Goal: Task Accomplishment & Management: Use online tool/utility

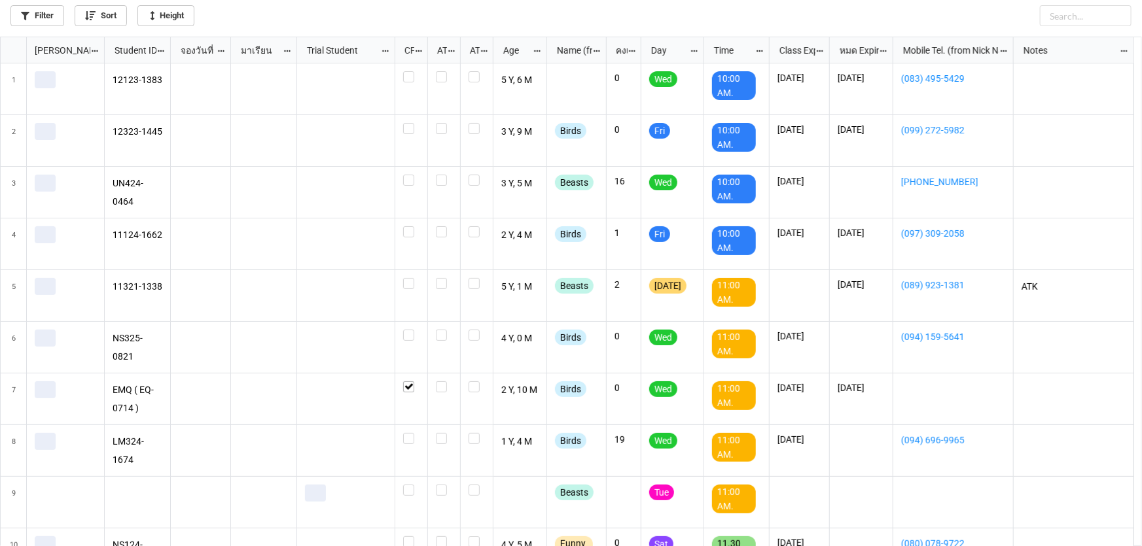
scroll to position [502, 1134]
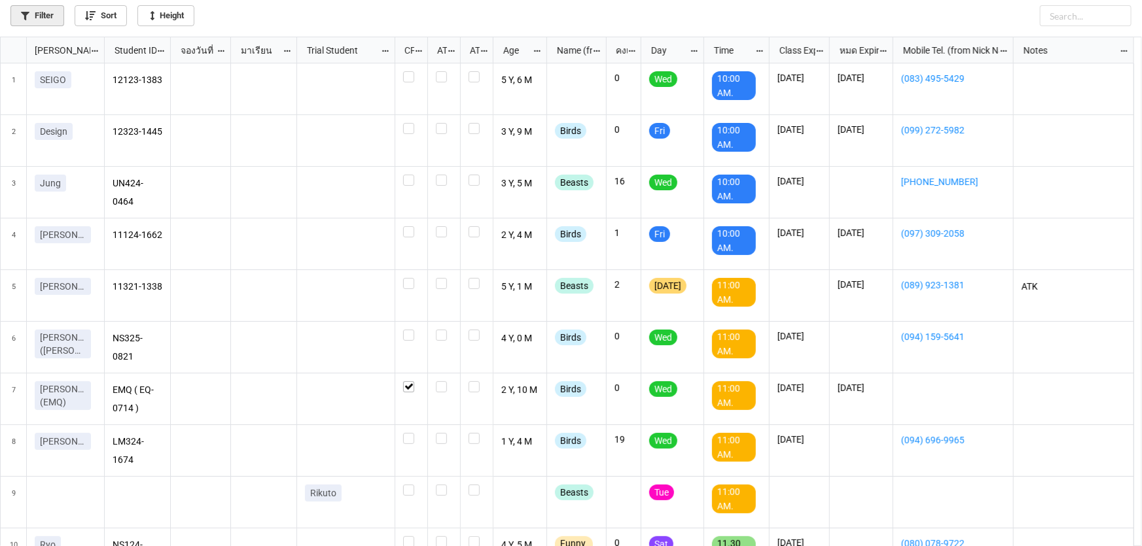
click at [39, 14] on link "Filter" at bounding box center [37, 15] width 54 height 21
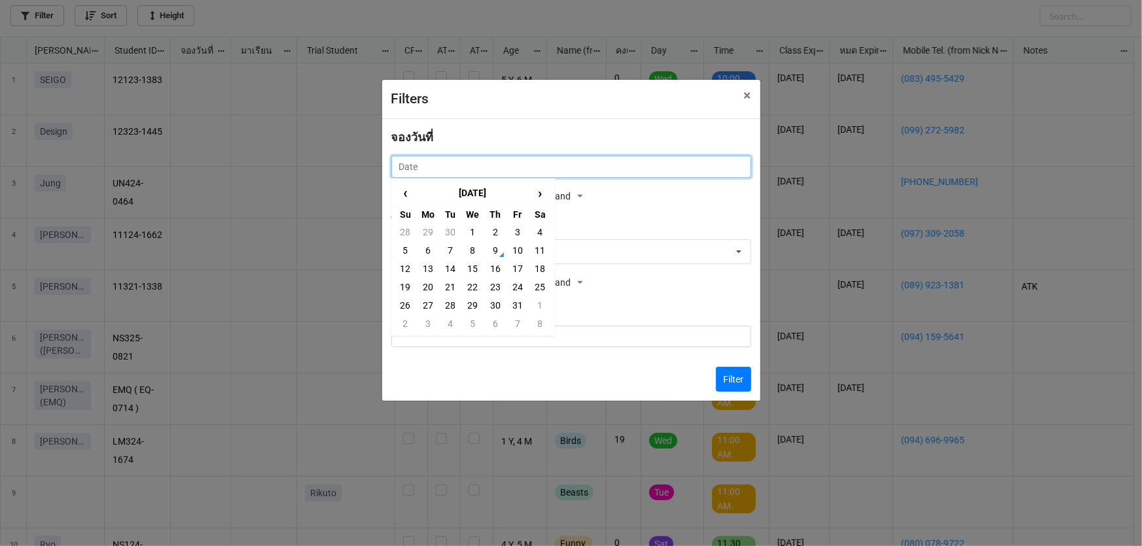
click at [449, 160] on input "text" at bounding box center [571, 167] width 360 height 22
click at [515, 246] on td "10" at bounding box center [517, 250] width 22 height 18
type input "10/10/2025"
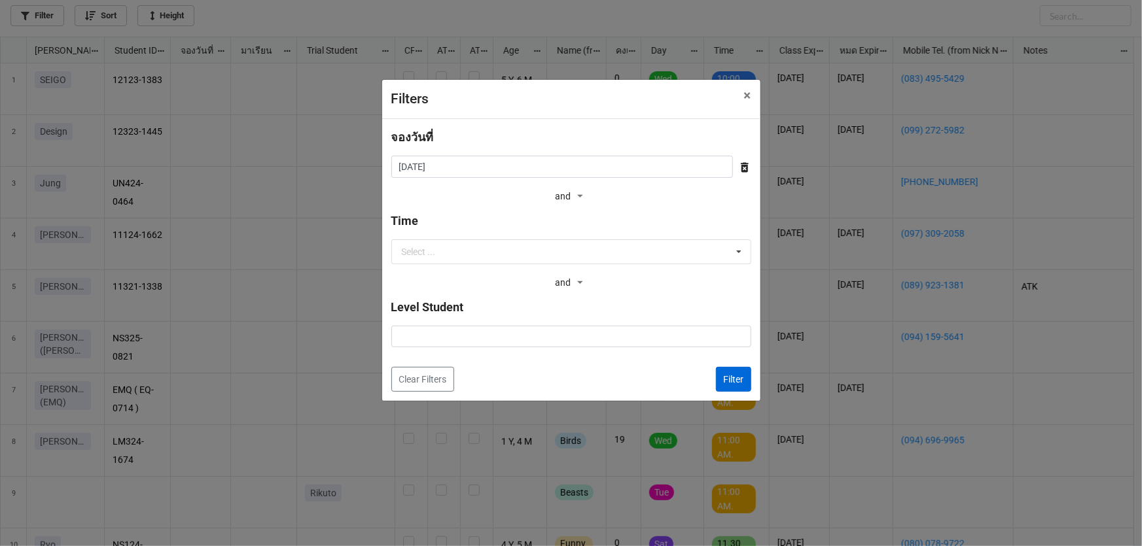
click at [747, 382] on div "จองวันที่ 10/10/2025 ‹ October 2025 › Su Mo Tu We Th Fr Sa 28 29 30 1 2 3 4 5 6…" at bounding box center [571, 260] width 378 height 282
click at [745, 379] on button "Filter" at bounding box center [733, 379] width 35 height 25
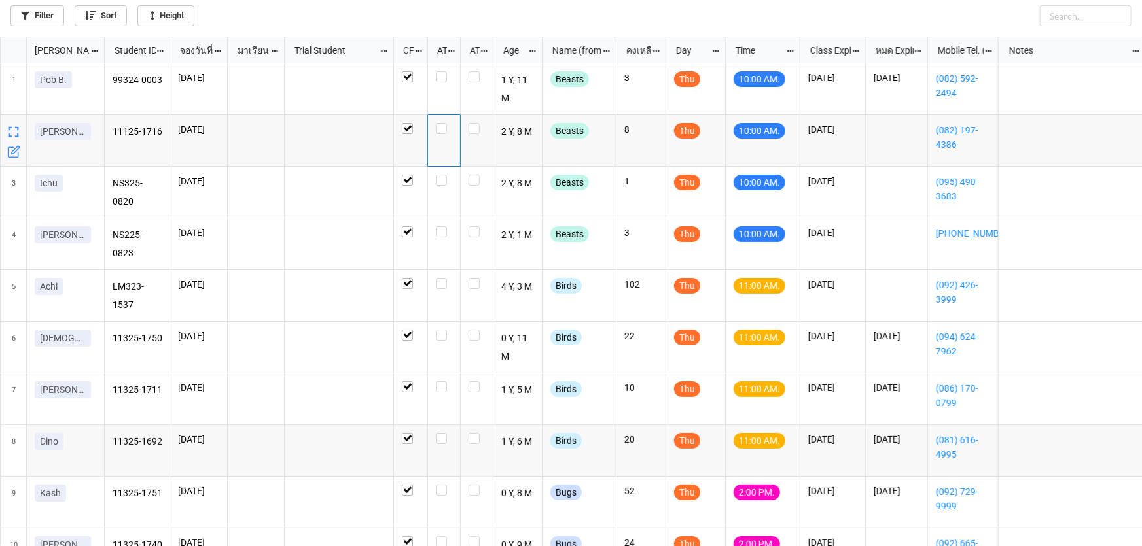
click at [445, 135] on div "grid" at bounding box center [444, 141] width 33 height 52
click at [442, 123] on label "grid" at bounding box center [444, 123] width 16 height 0
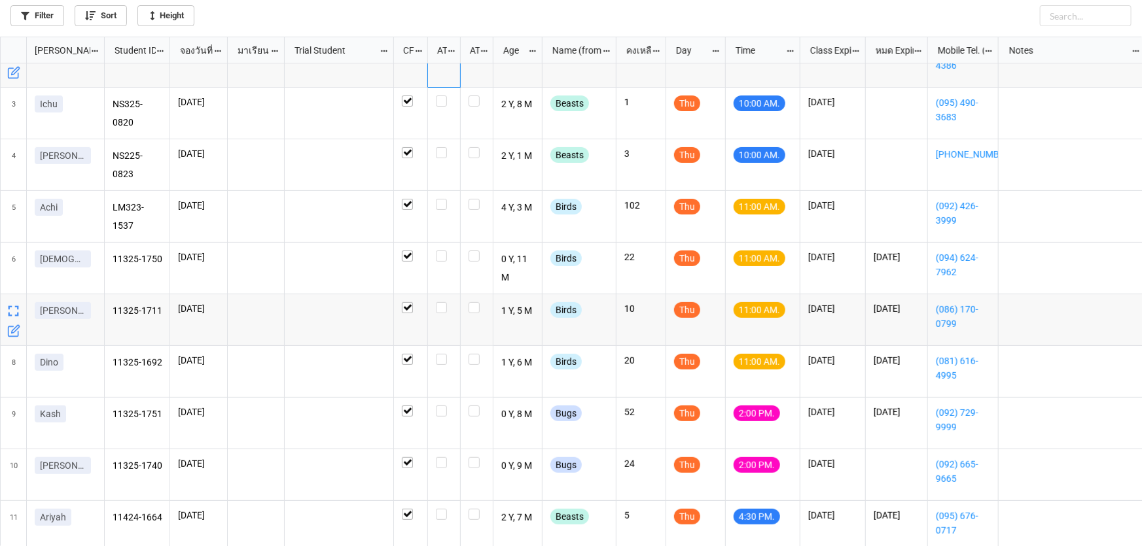
scroll to position [118, 0]
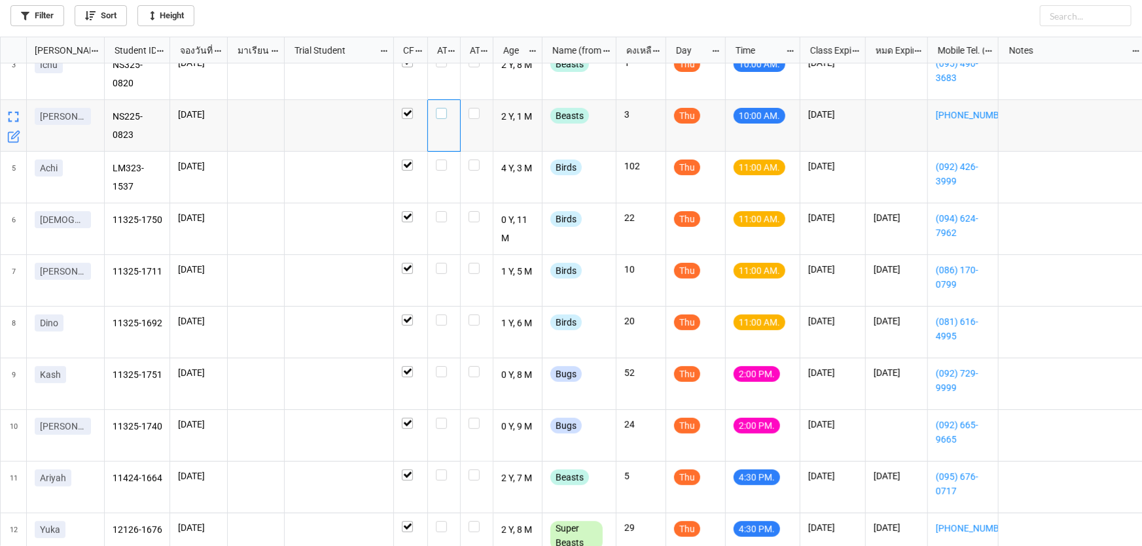
click at [443, 108] on label "grid" at bounding box center [444, 108] width 16 height 0
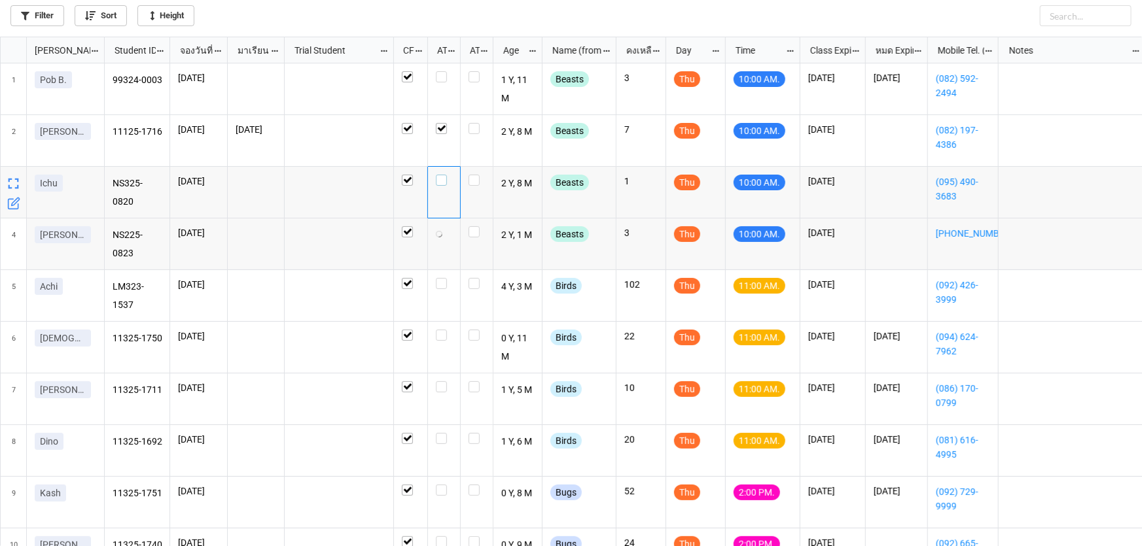
click at [451, 181] on div "grid" at bounding box center [444, 180] width 16 height 11
click at [438, 71] on label "grid" at bounding box center [444, 71] width 16 height 0
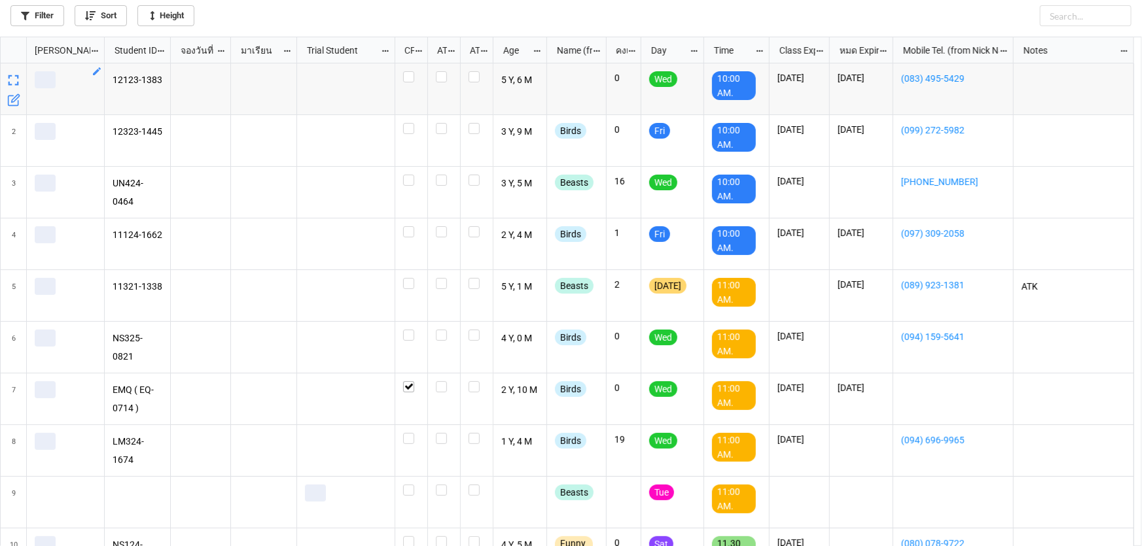
scroll to position [502, 1134]
click at [48, 26] on div "Filter Sort Height" at bounding box center [571, 18] width 1142 height 37
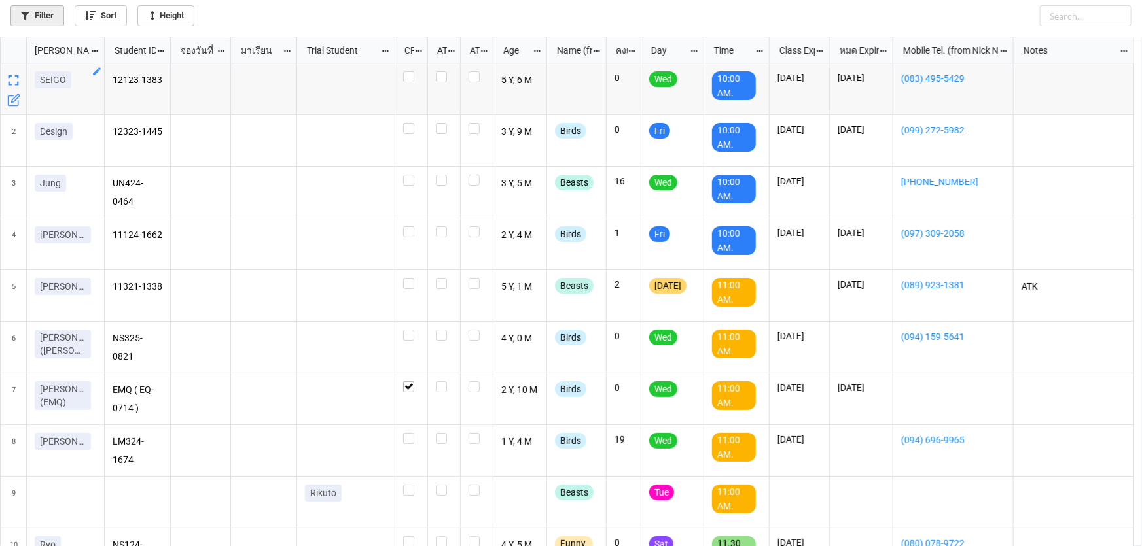
click at [47, 14] on link "Filter" at bounding box center [37, 15] width 54 height 21
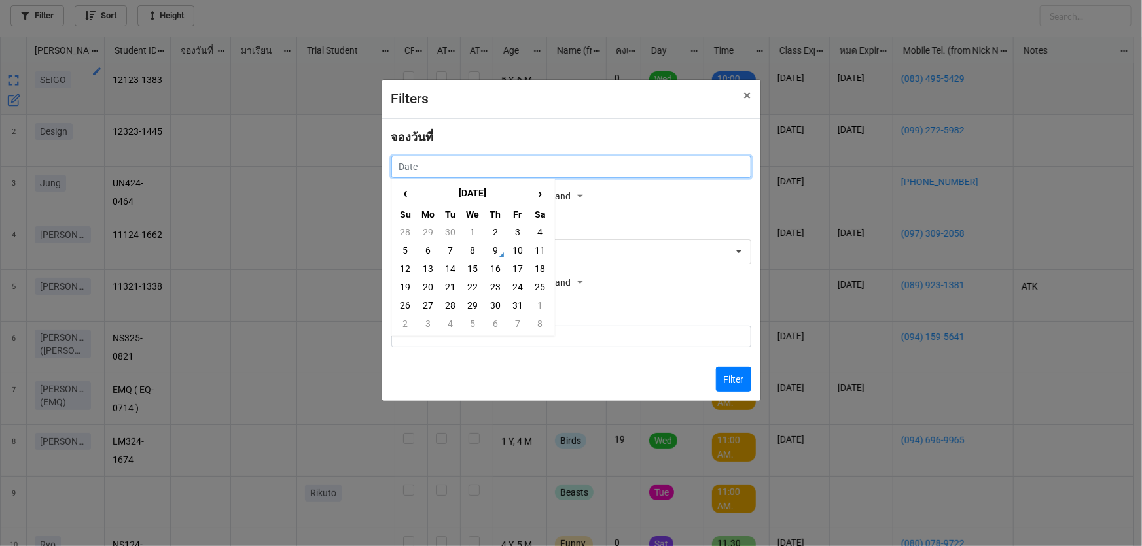
click at [614, 159] on input "text" at bounding box center [571, 167] width 360 height 22
click at [523, 258] on td "10" at bounding box center [517, 250] width 22 height 18
type input "10/10/2025"
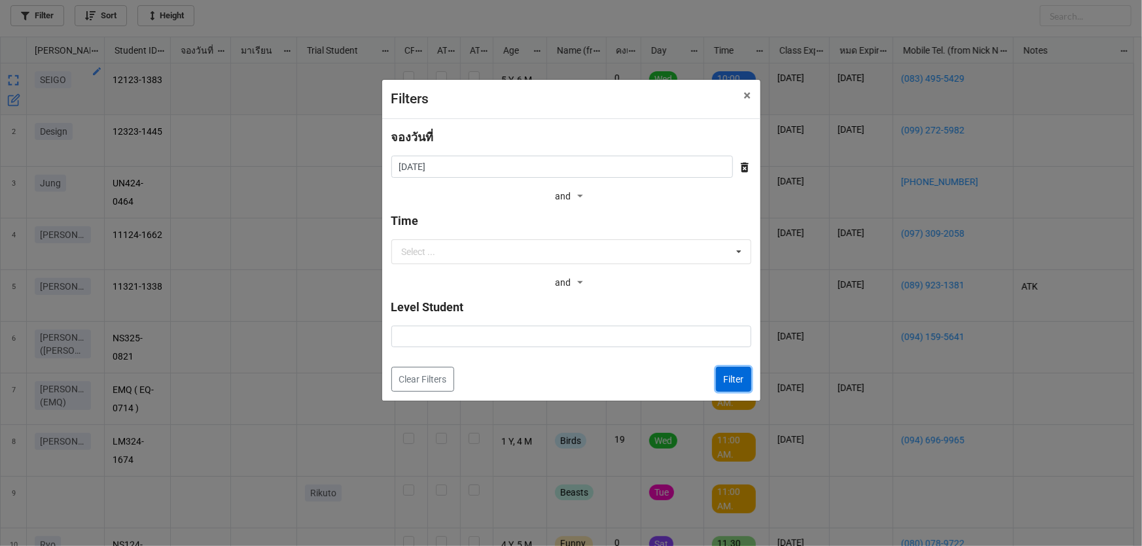
click at [734, 378] on button "Filter" at bounding box center [733, 379] width 35 height 25
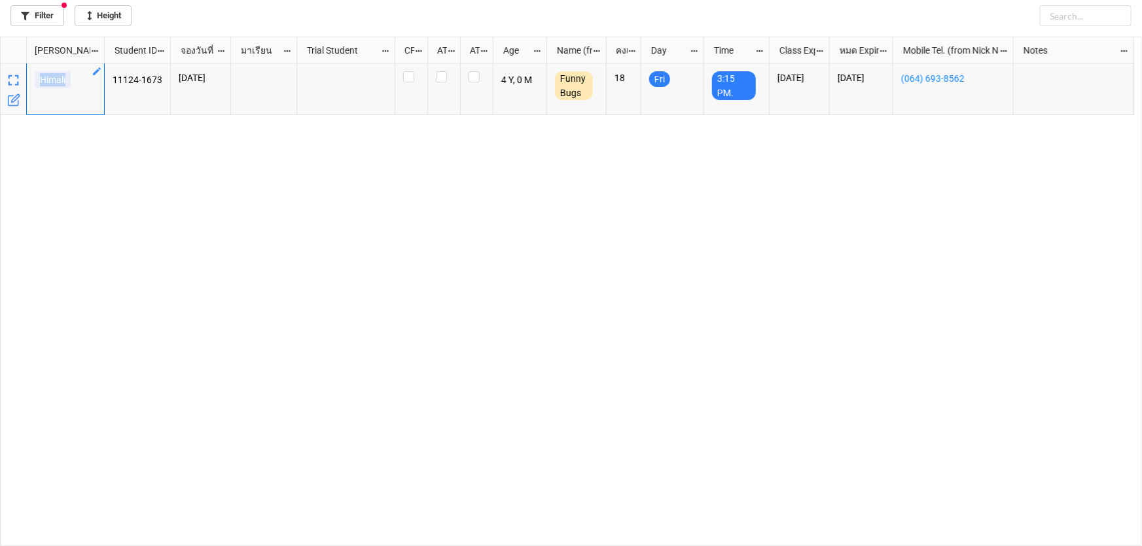
drag, startPoint x: 70, startPoint y: 81, endPoint x: 37, endPoint y: 82, distance: 32.7
click at [37, 82] on link "Himali" at bounding box center [53, 79] width 36 height 17
copy p "Himali"
